Goal: Transaction & Acquisition: Obtain resource

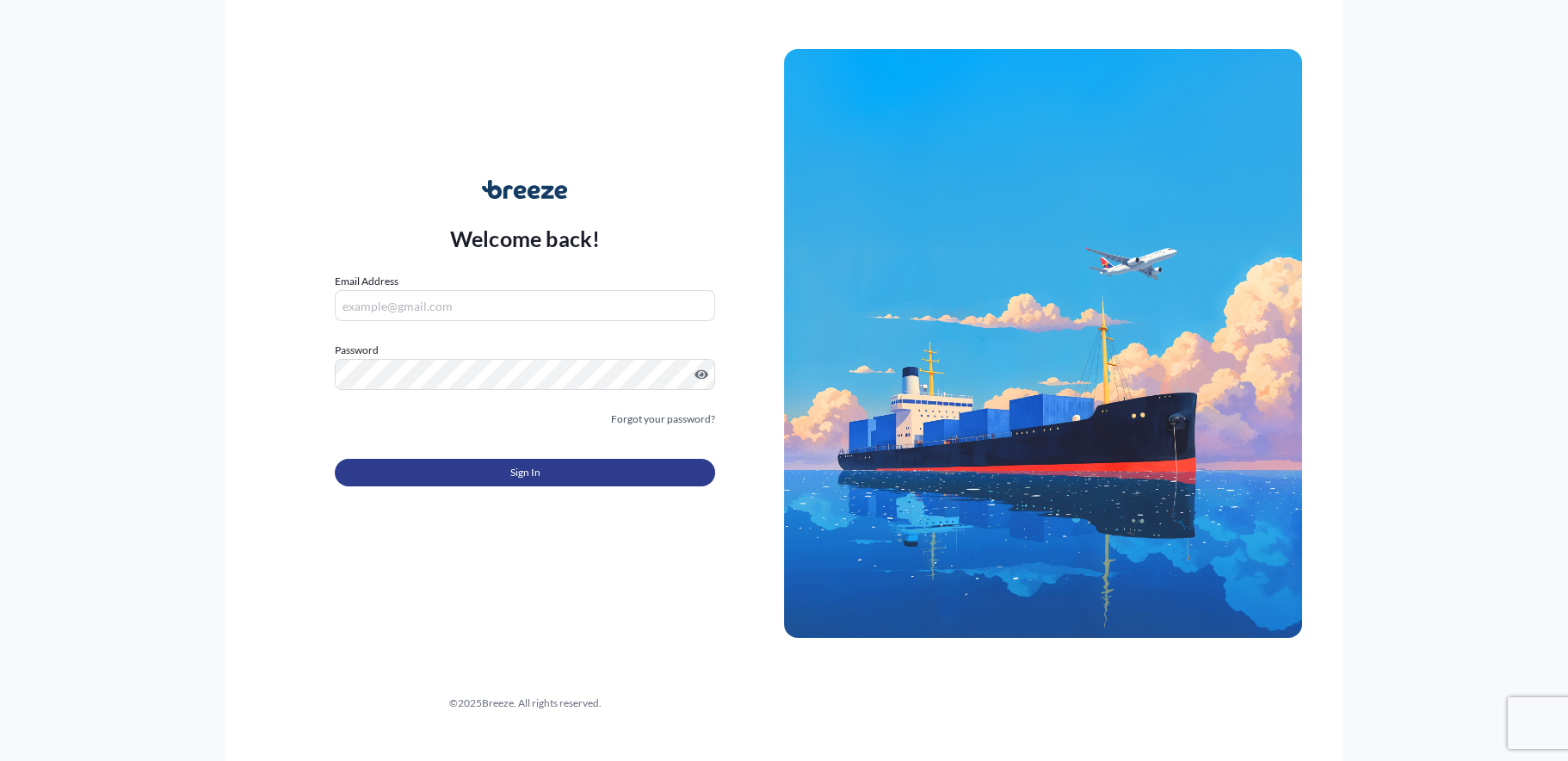
type input "[EMAIL_ADDRESS][DOMAIN_NAME]"
click at [516, 461] on button "Sign In" at bounding box center [524, 473] width 380 height 28
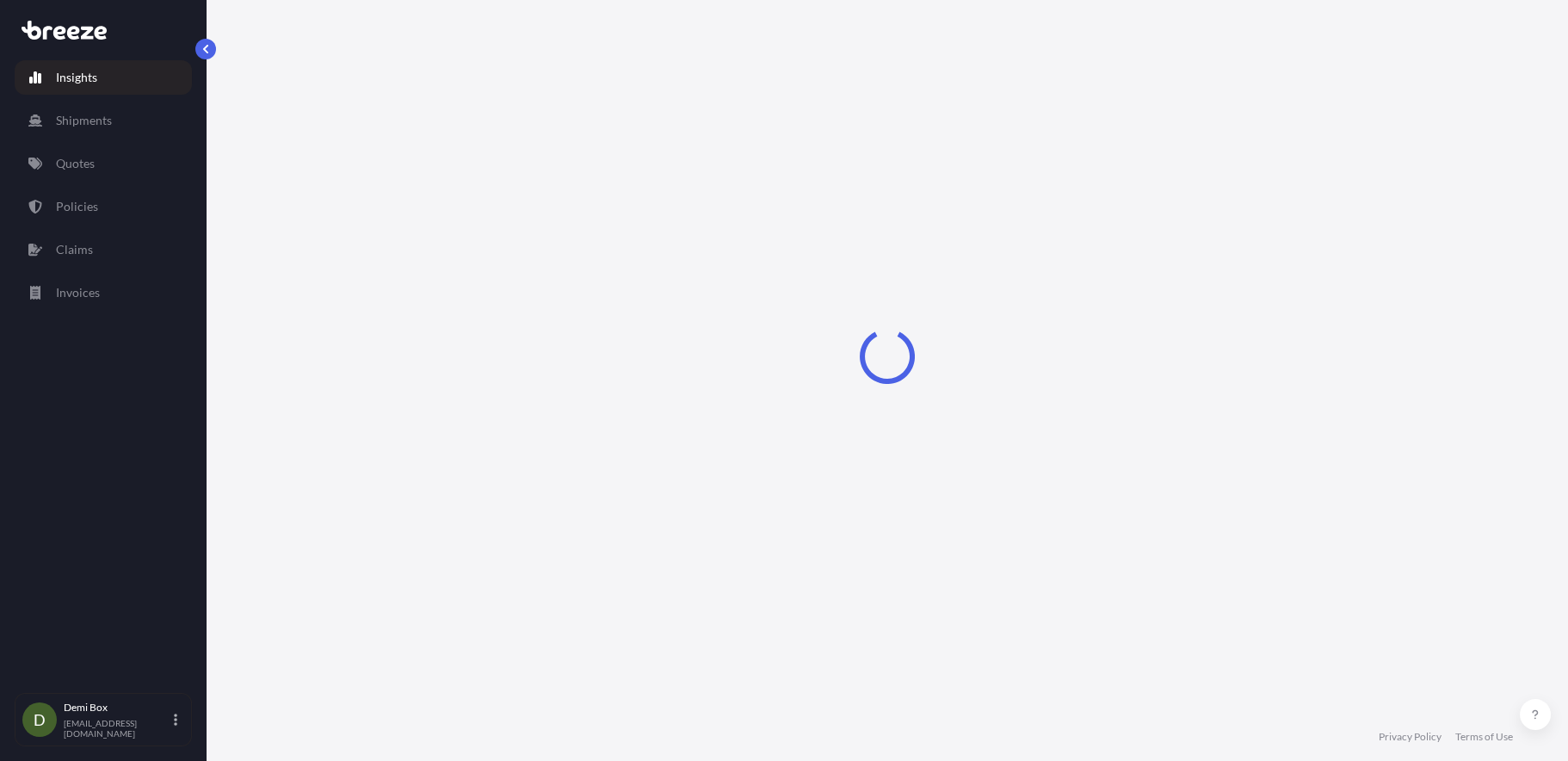
select select "2025"
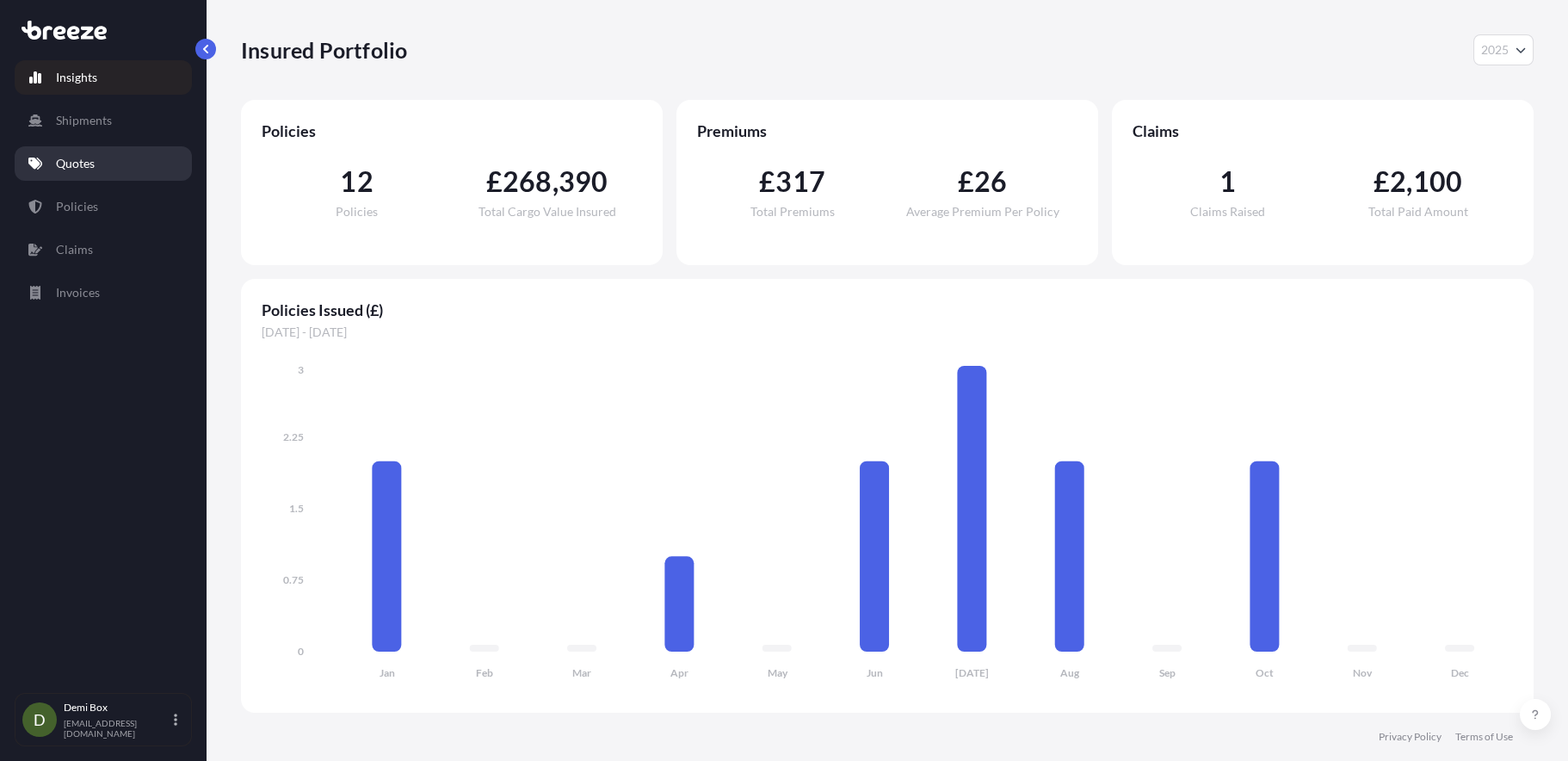
click at [66, 155] on p "Quotes" at bounding box center [75, 163] width 39 height 17
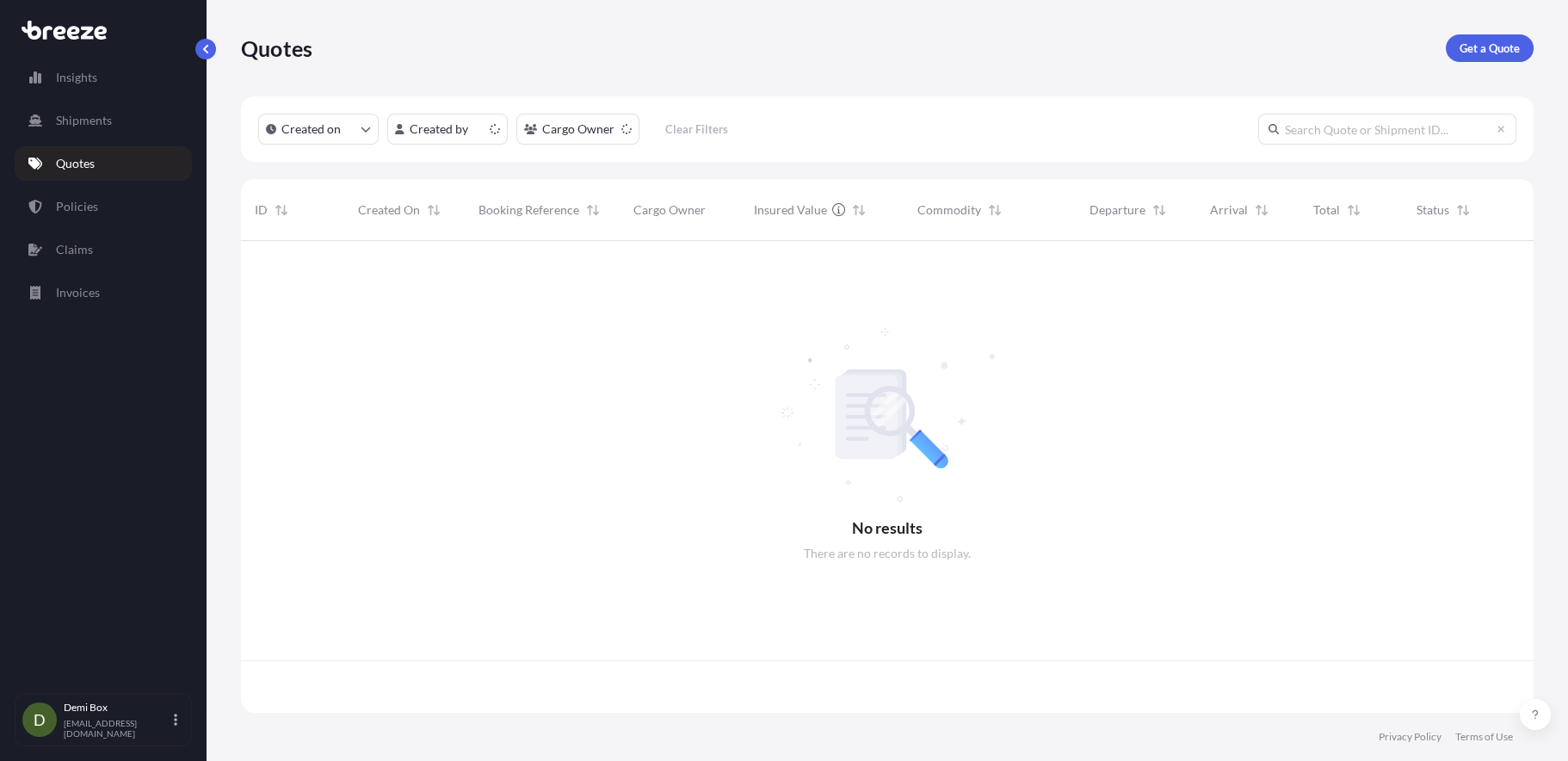
scroll to position [467, 1279]
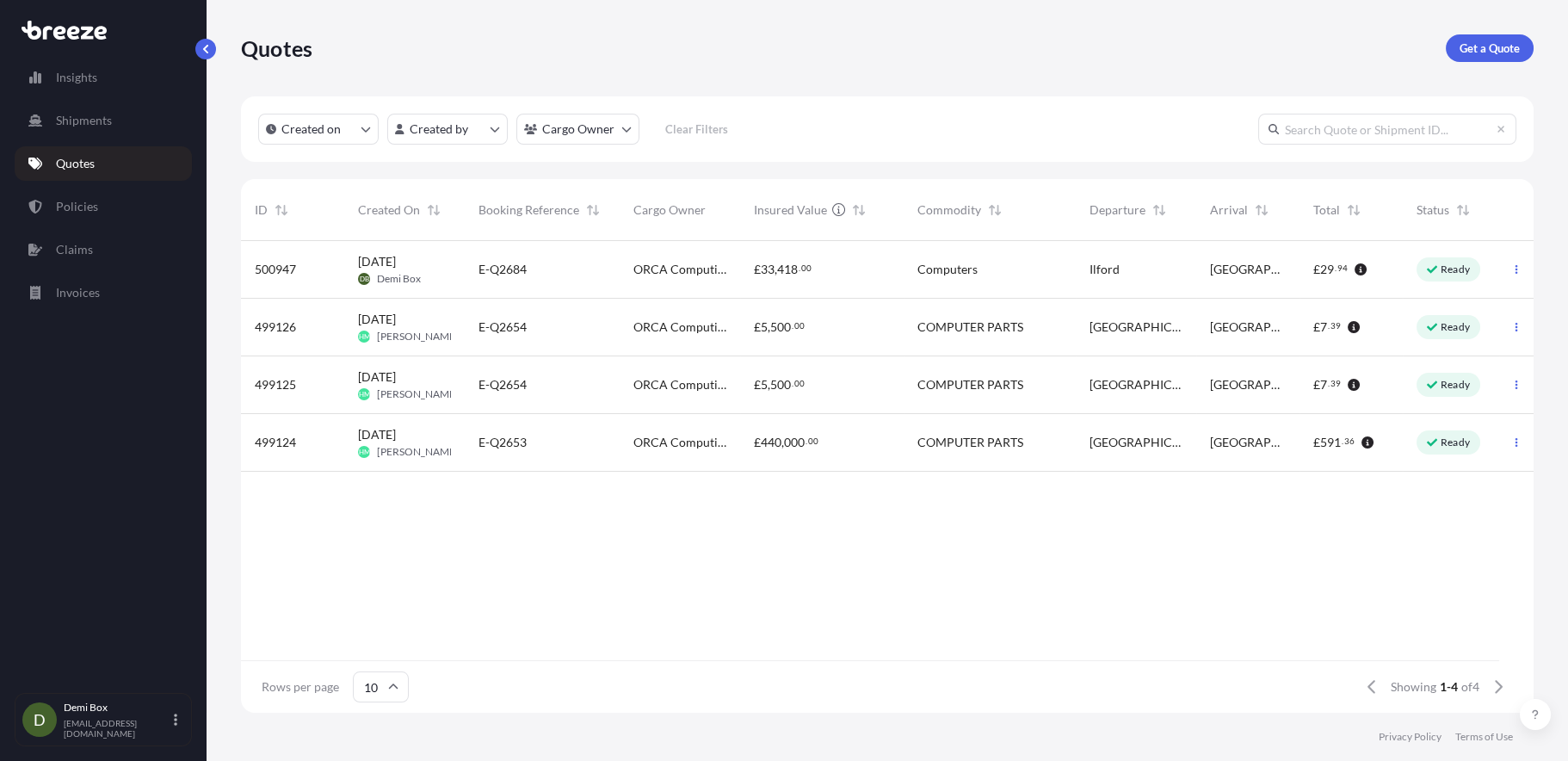
click at [690, 264] on span "ORCA Computing" at bounding box center [680, 268] width 93 height 17
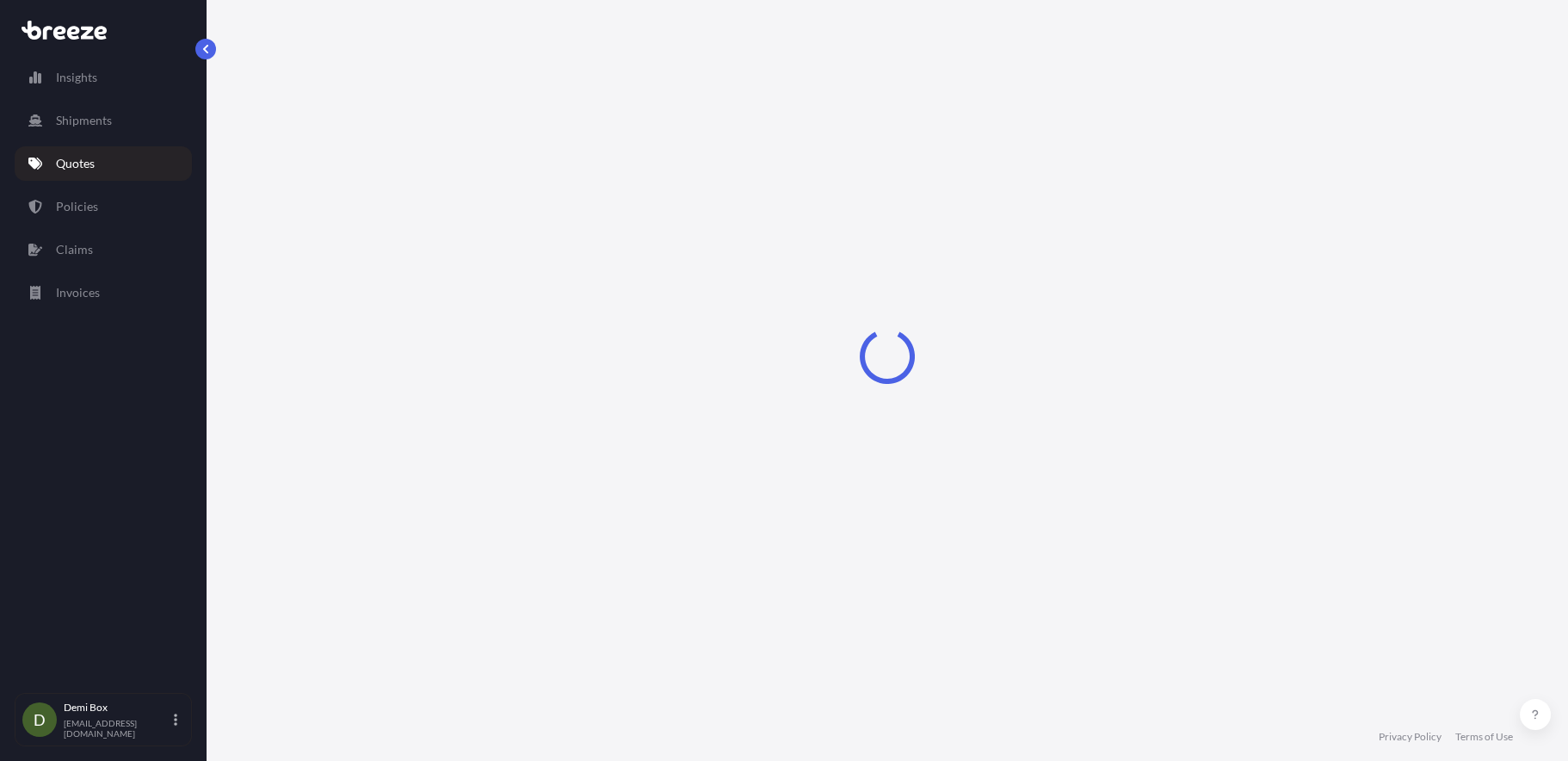
scroll to position [517, 0]
select select "Road"
select select "2"
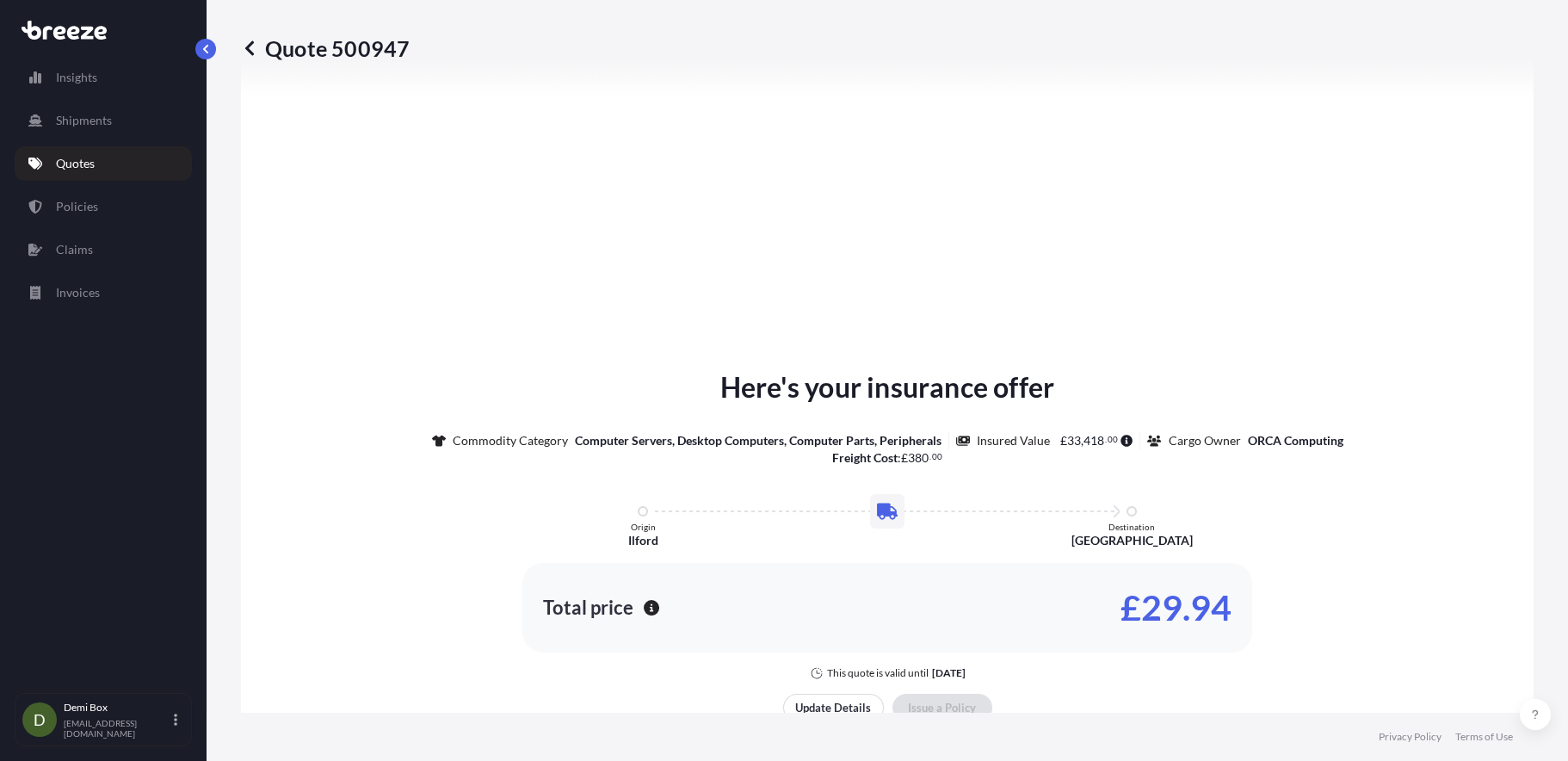
scroll to position [1969, 0]
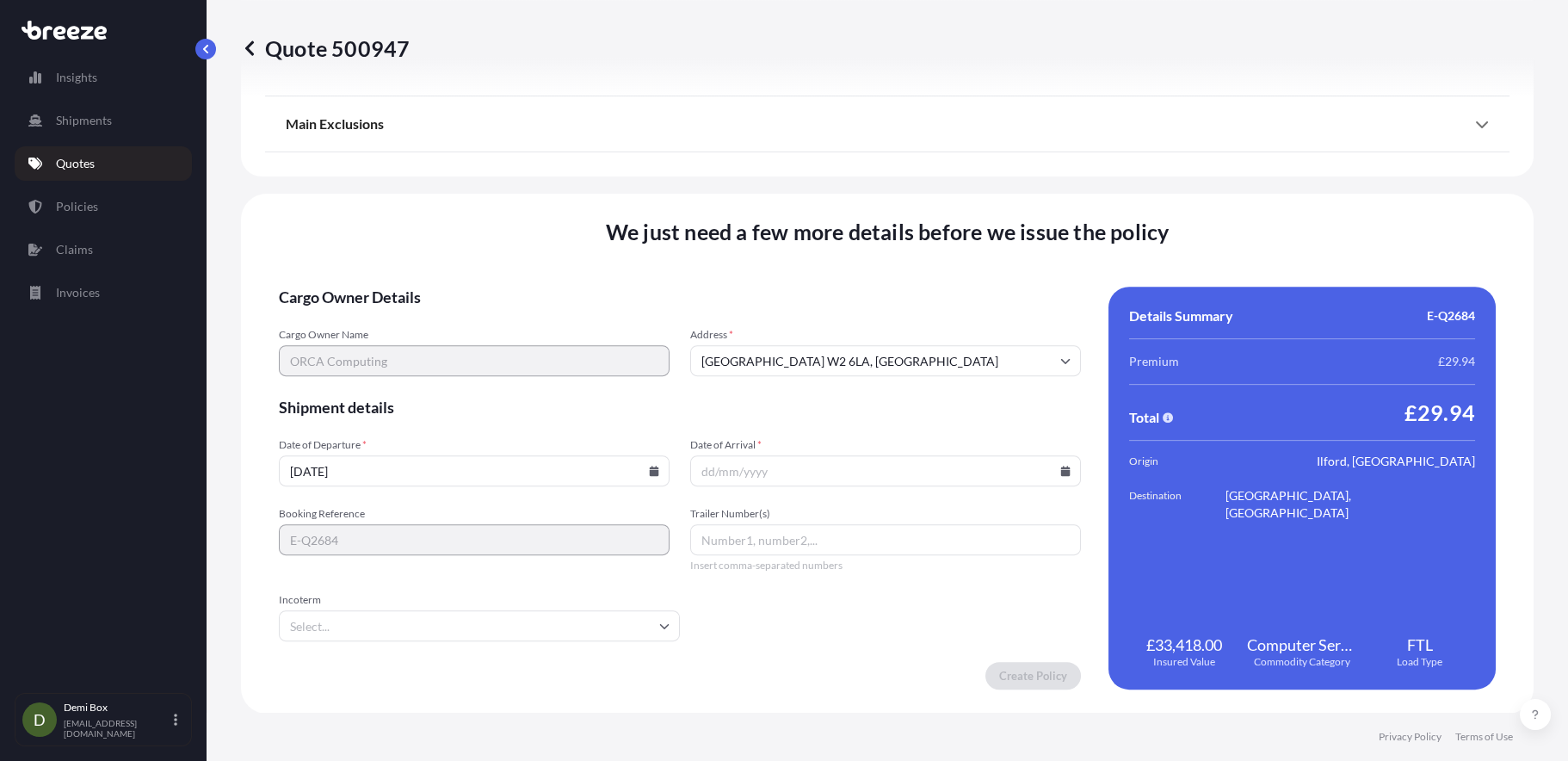
click at [547, 468] on input "[DATE]" at bounding box center [474, 470] width 391 height 31
click at [651, 473] on icon at bounding box center [655, 471] width 10 height 10
click at [395, 312] on button "14" at bounding box center [386, 312] width 28 height 28
type input "[DATE]"
click at [468, 627] on input "Incoterm" at bounding box center [479, 625] width 401 height 31
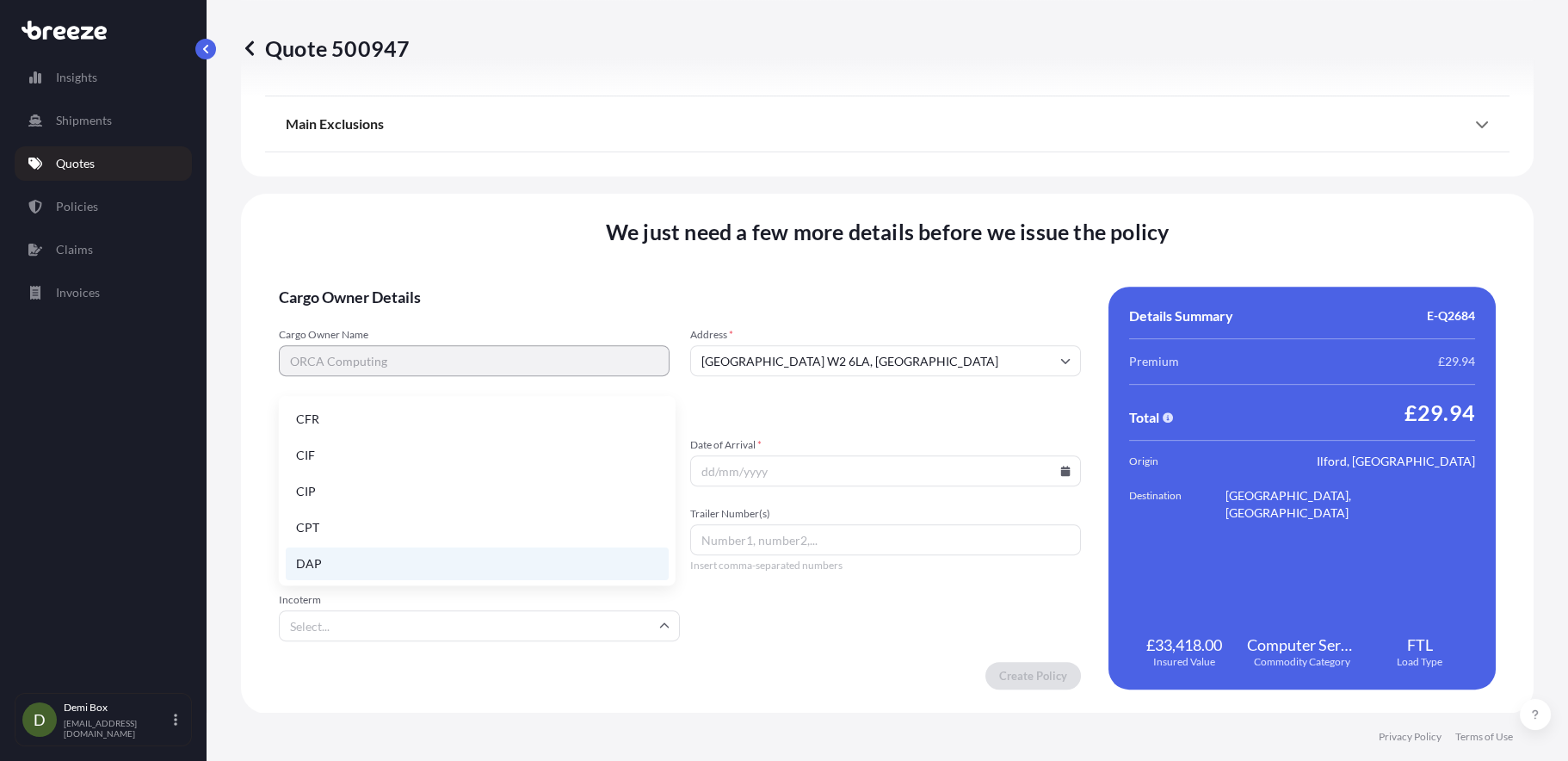
click at [346, 567] on li "DAP" at bounding box center [477, 563] width 383 height 33
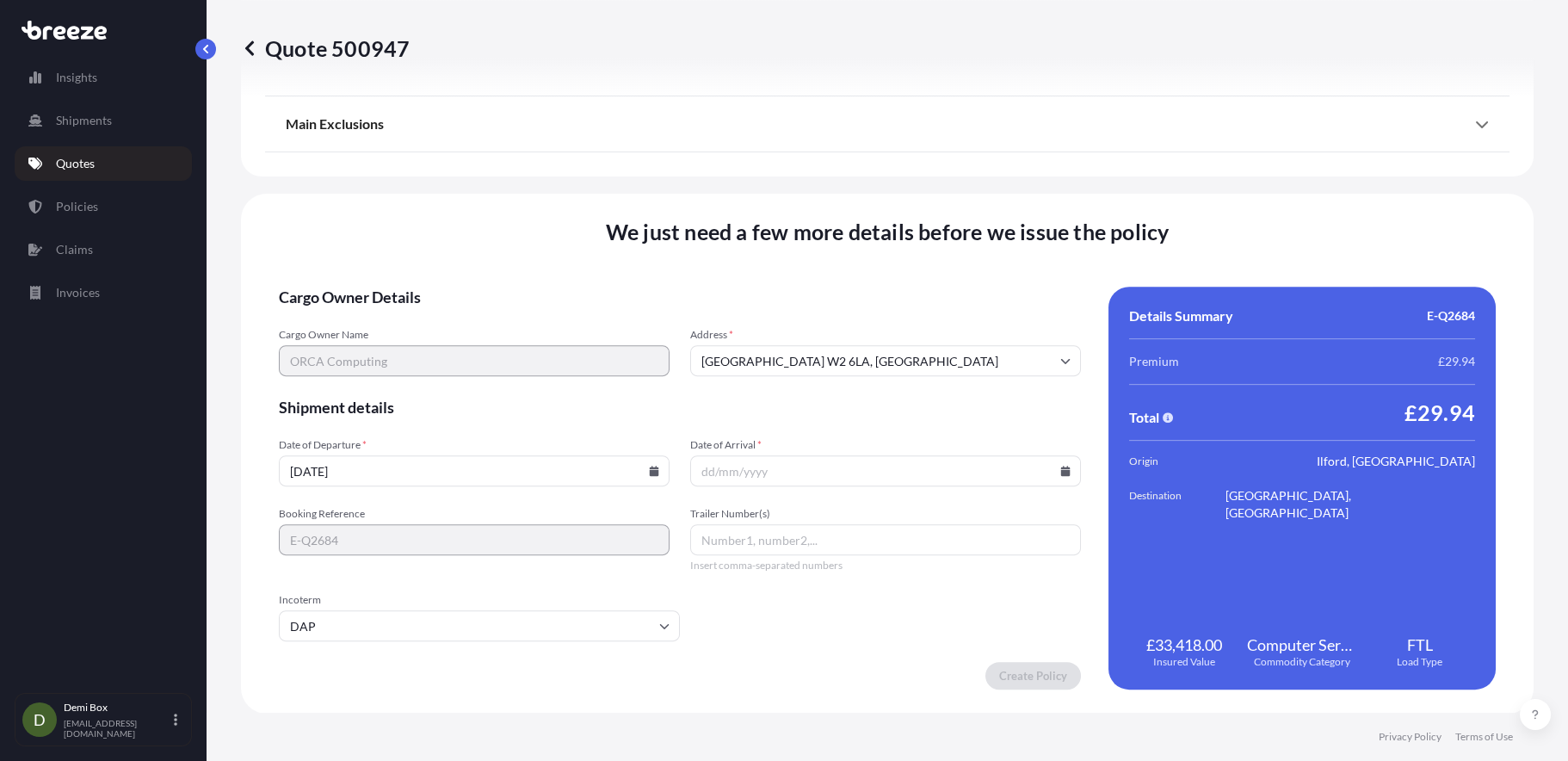
click at [1061, 467] on icon at bounding box center [1065, 471] width 10 height 10
click at [795, 311] on button "14" at bounding box center [794, 312] width 28 height 28
type input "[DATE]"
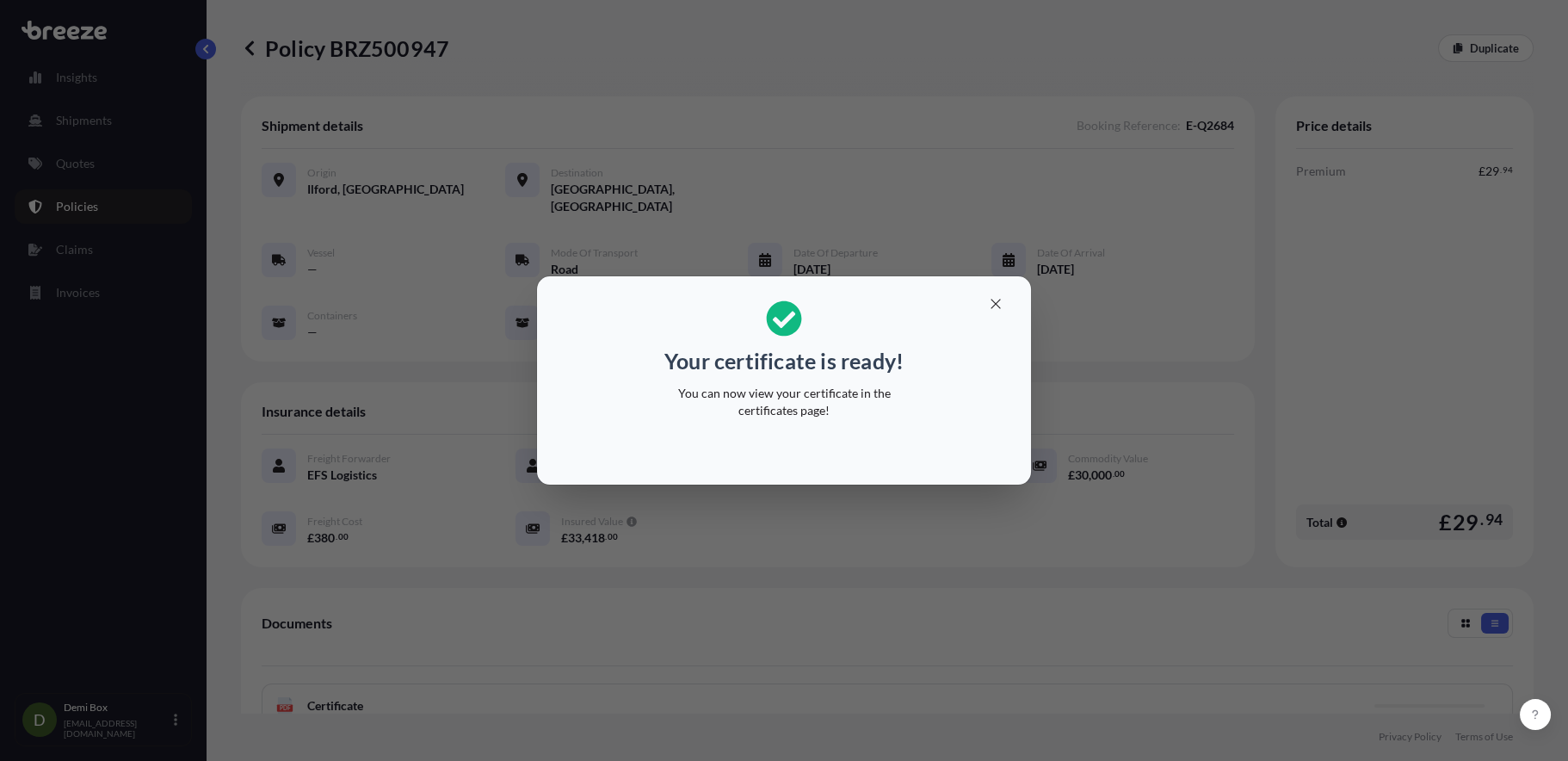
click at [862, 343] on div "Your certificate is ready! You can now view your certificate in the certificate…" at bounding box center [784, 359] width 265 height 139
click at [999, 303] on icon "button" at bounding box center [996, 304] width 16 height 16
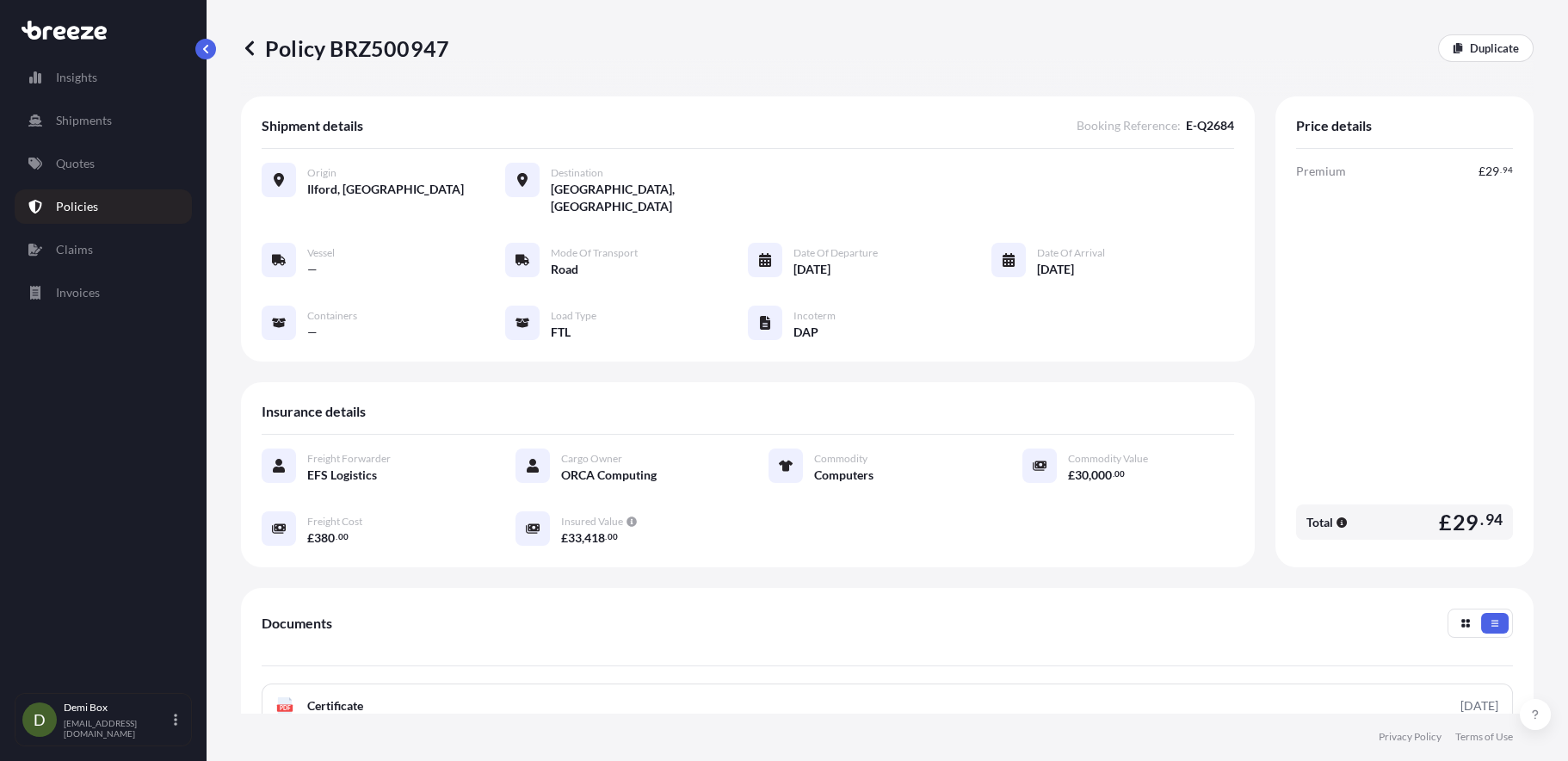
scroll to position [260, 0]
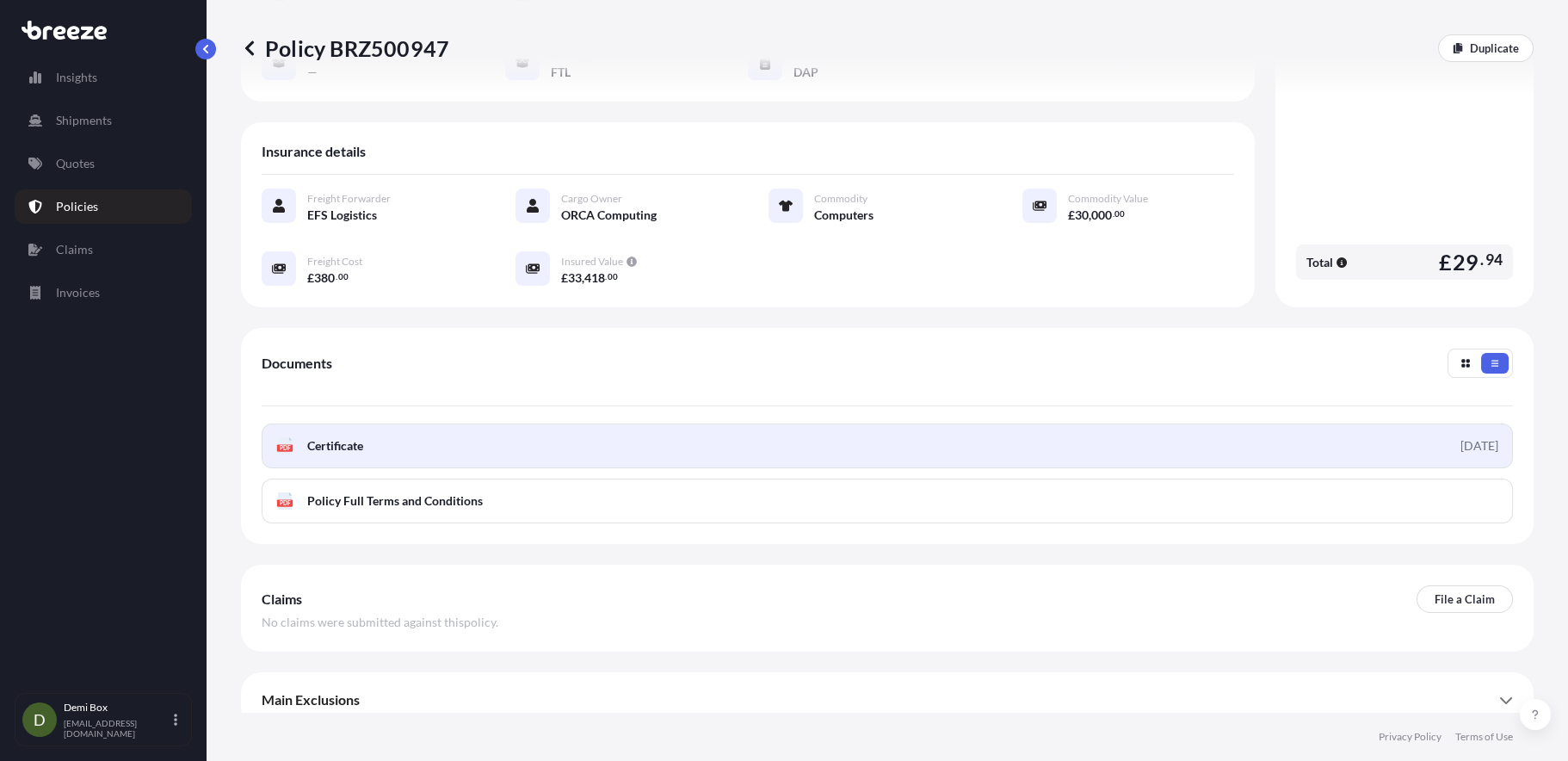
click at [1305, 431] on link "PDF Certificate [DATE]" at bounding box center [888, 445] width 1252 height 44
